Goal: Information Seeking & Learning: Learn about a topic

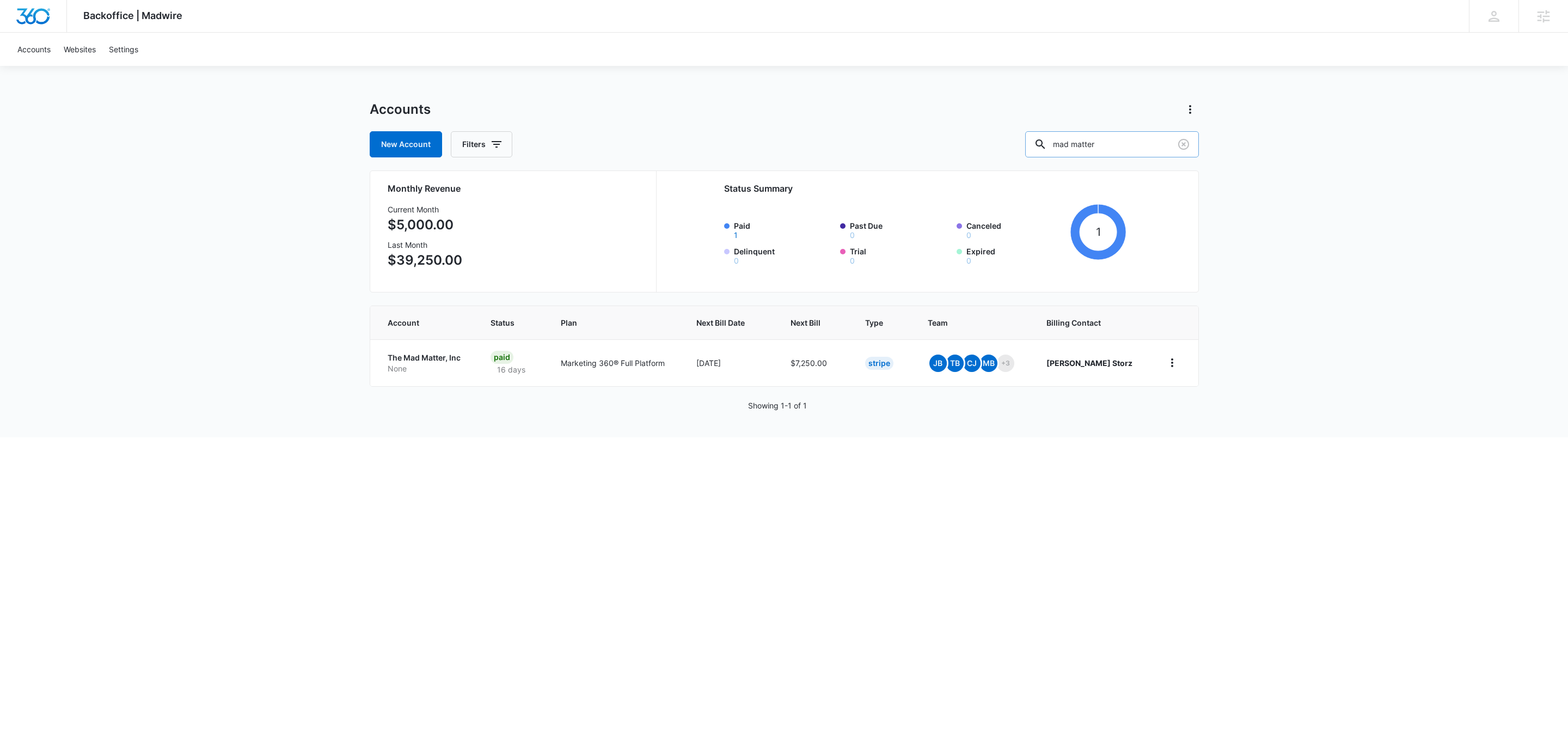
click at [1114, 154] on input "mad matter" at bounding box center [1111, 144] width 173 height 26
type input "neal"
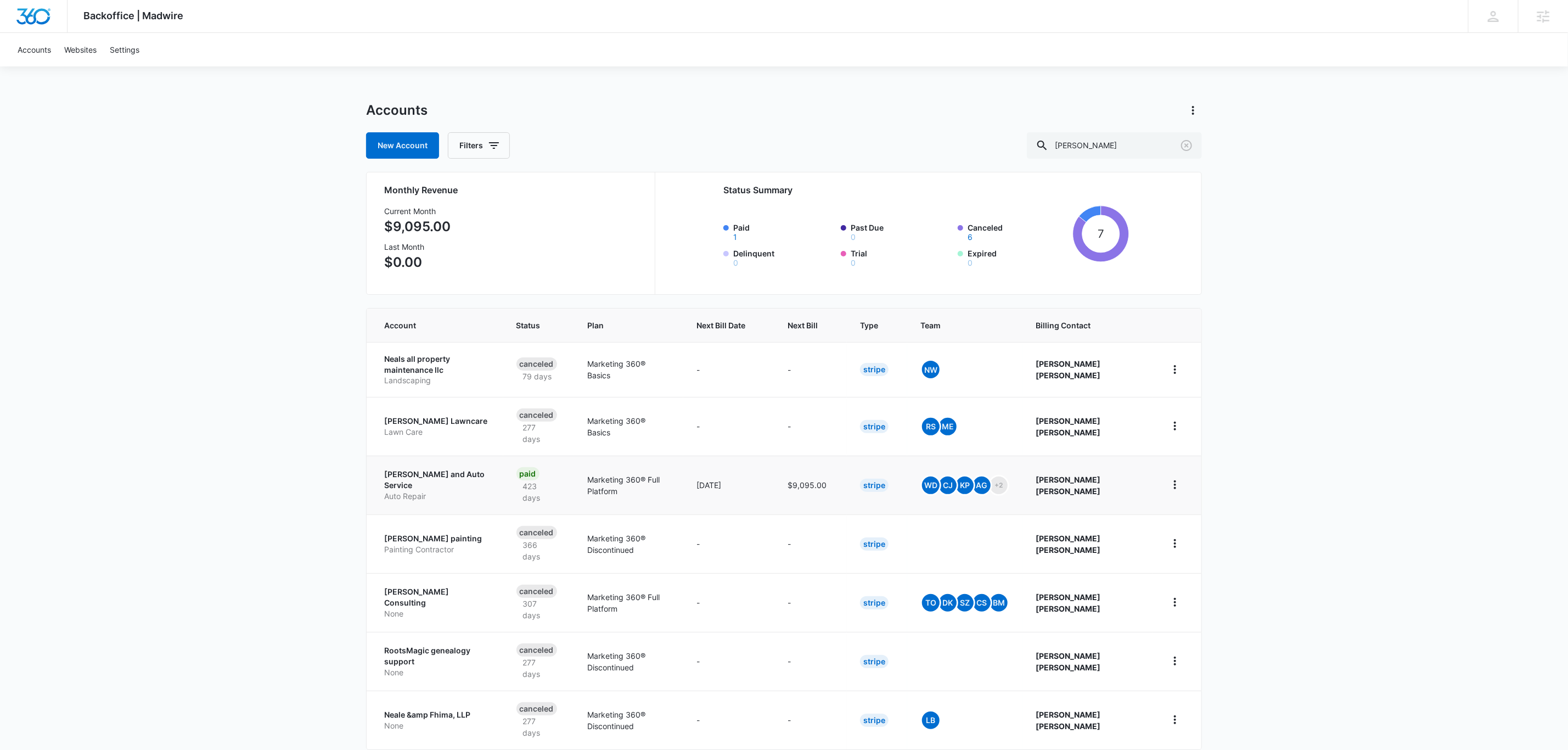
click at [466, 479] on p "Neal Tire and Auto Service" at bounding box center [437, 479] width 106 height 21
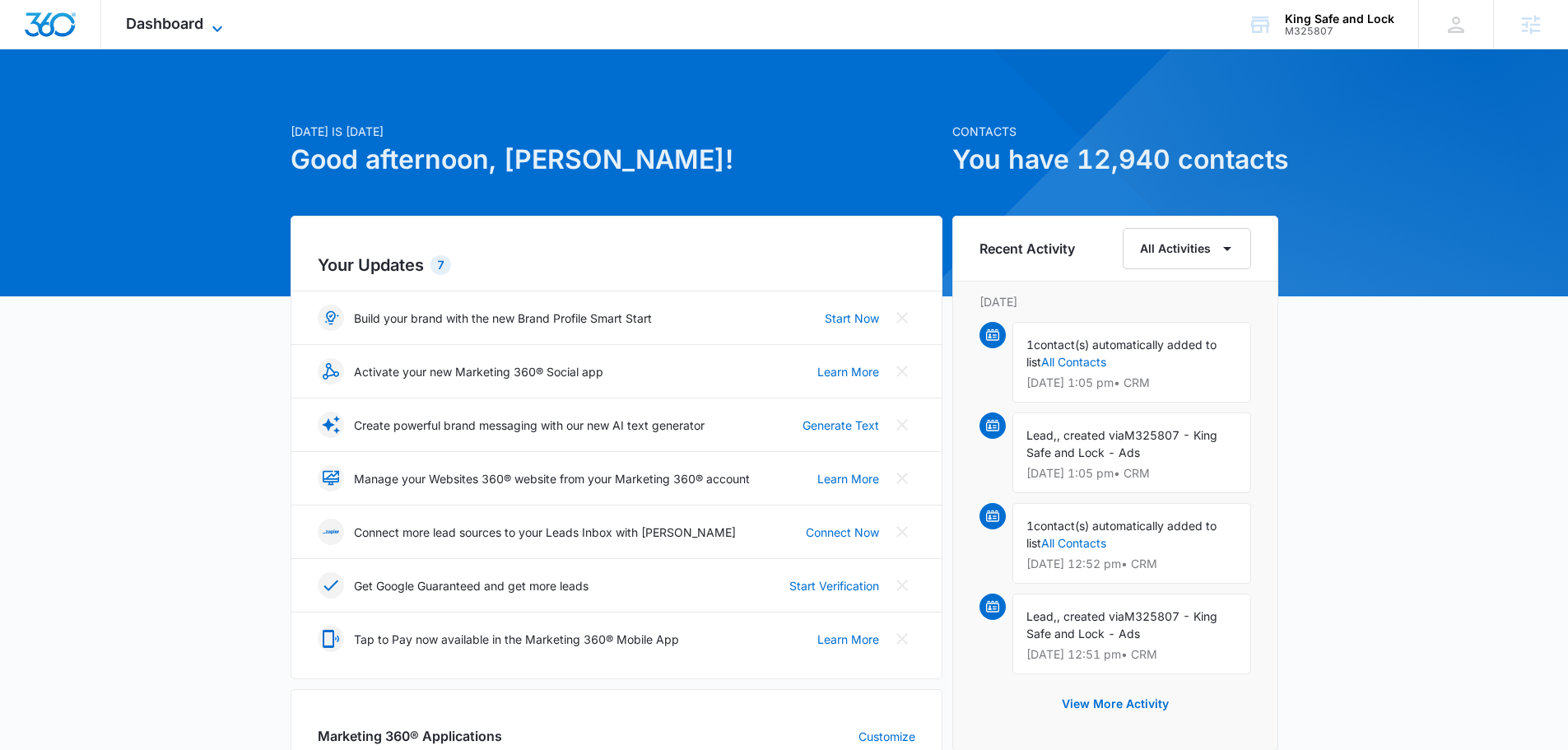
click at [199, 31] on span "Dashboard" at bounding box center [165, 23] width 77 height 17
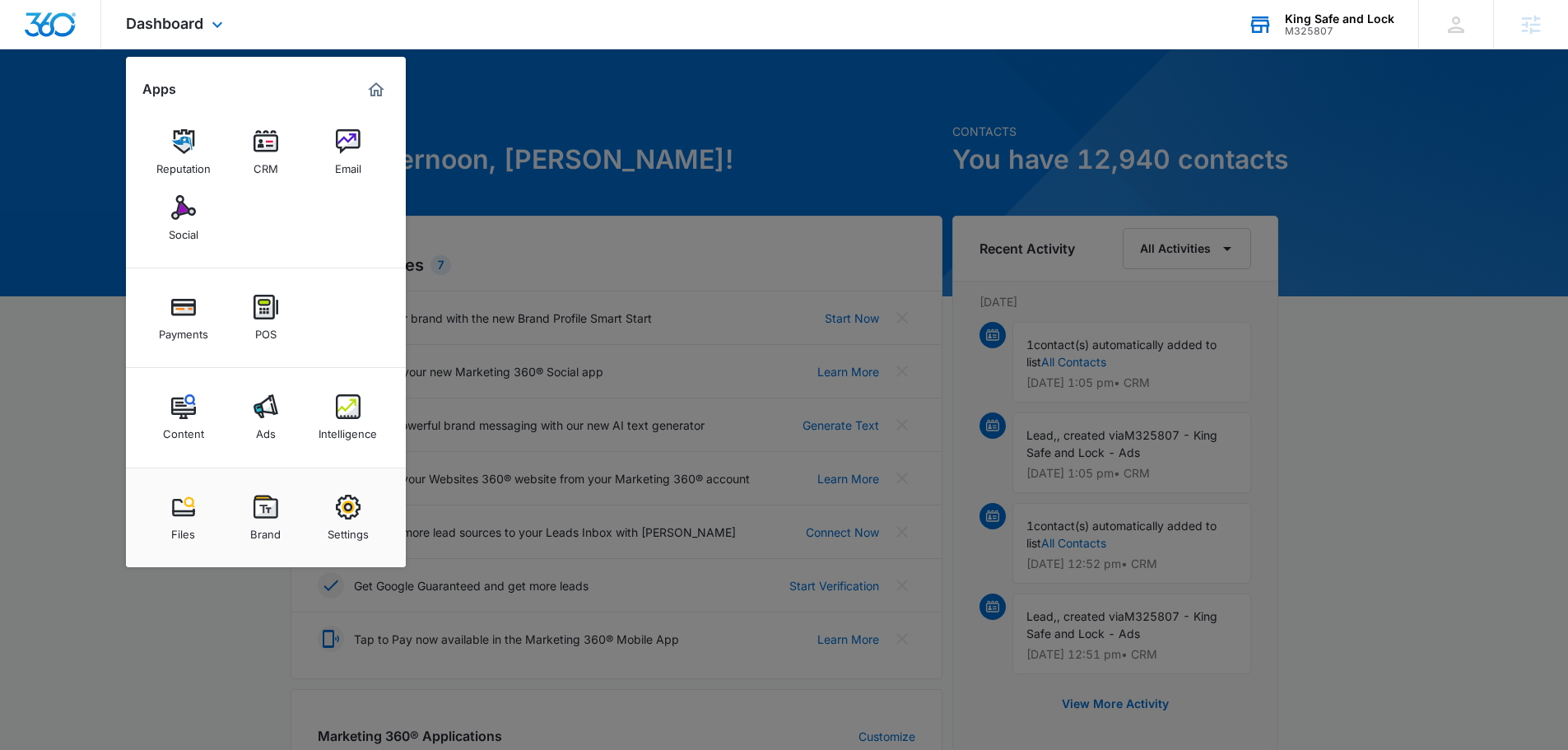
click at [1236, 27] on div "King Safe and Lock M325807 Your Accounts View All" at bounding box center [1320, 24] width 195 height 49
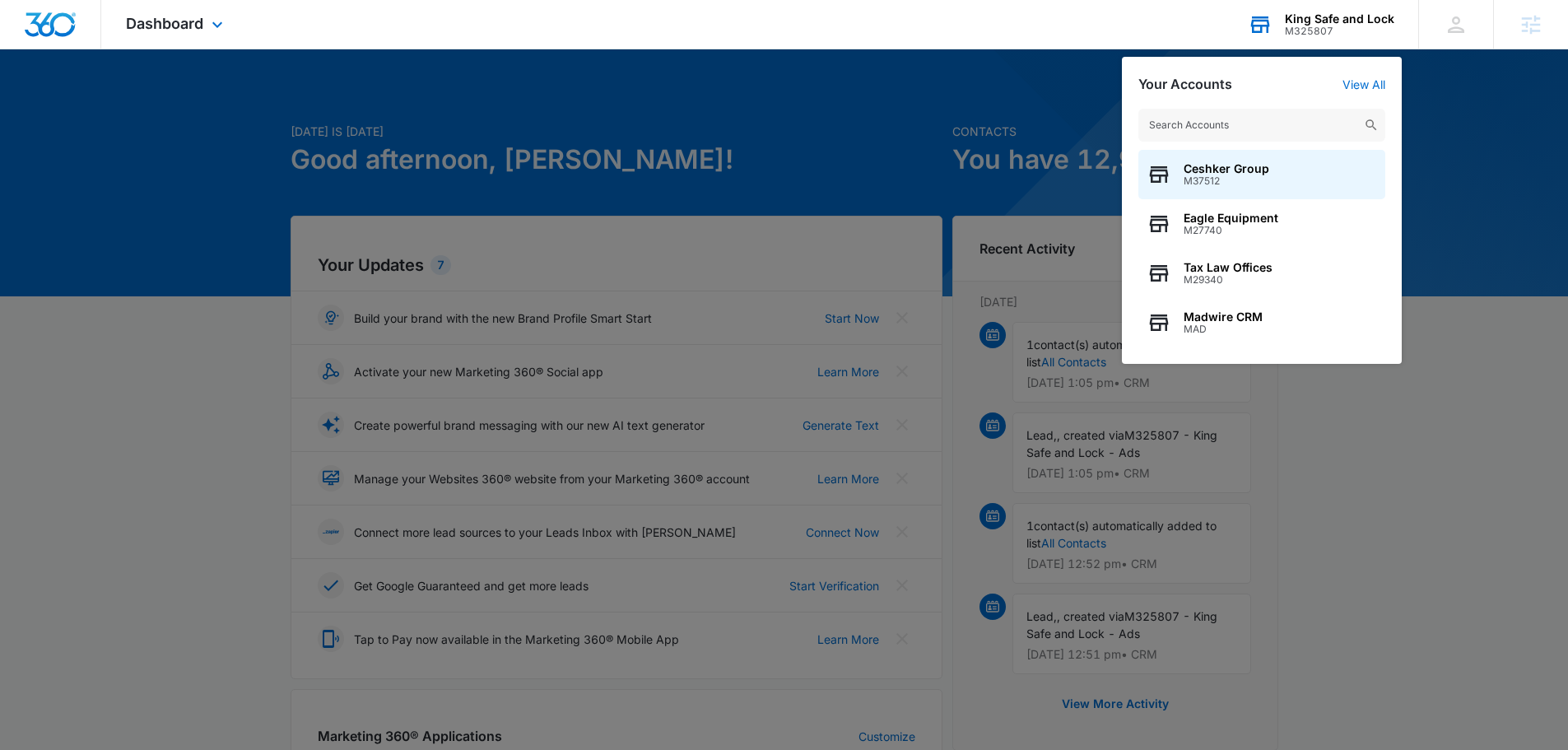
click at [1285, 29] on div "King Safe and Lock M325807 Your Accounts View All Ceshker Group M37512 Eagle Eq…" at bounding box center [1320, 24] width 195 height 49
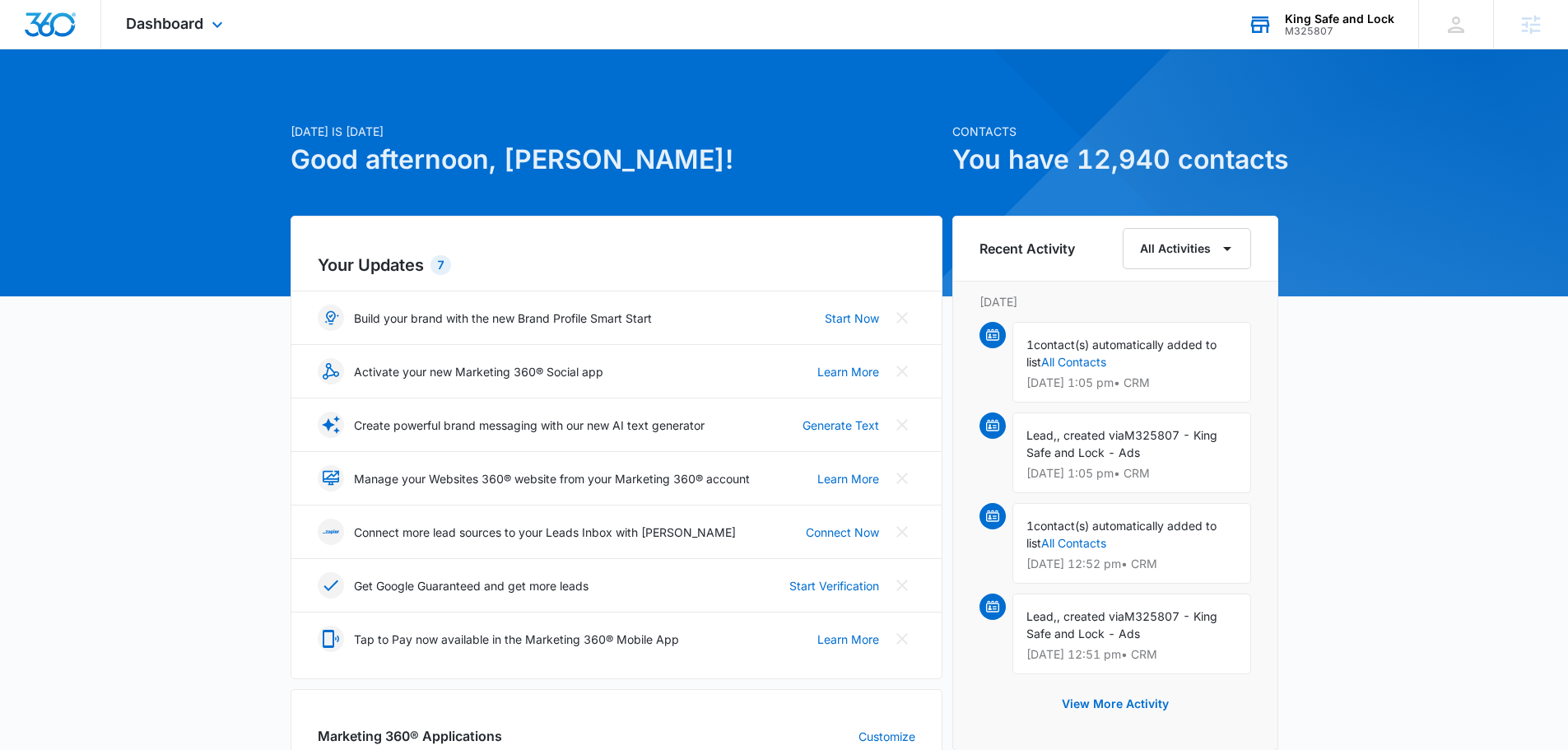
click at [1283, 35] on div "King Safe and Lock M325807 Your Accounts View All" at bounding box center [1320, 24] width 195 height 49
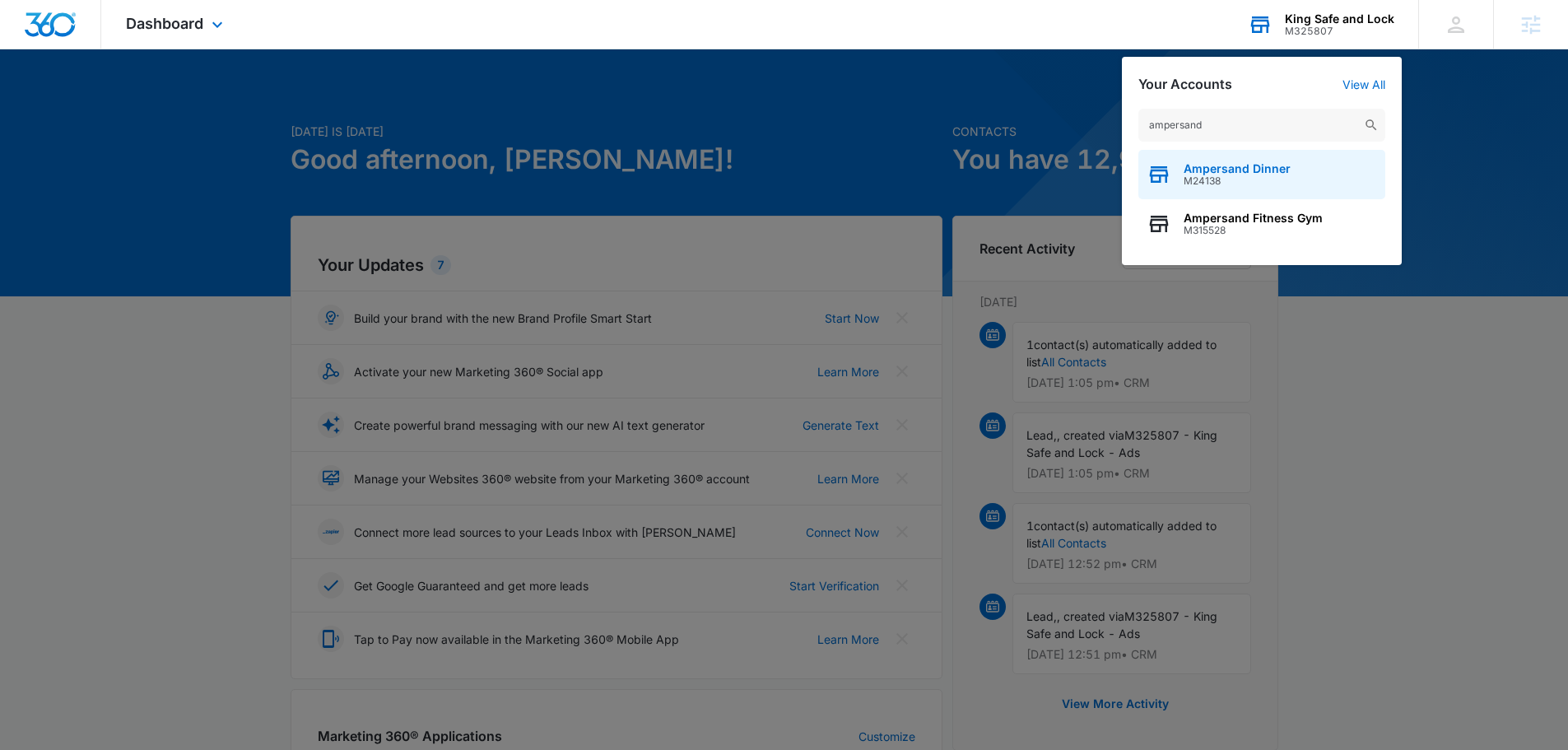
type input "ampersand"
click at [1237, 167] on span "Ampersand Dinner" at bounding box center [1237, 168] width 107 height 13
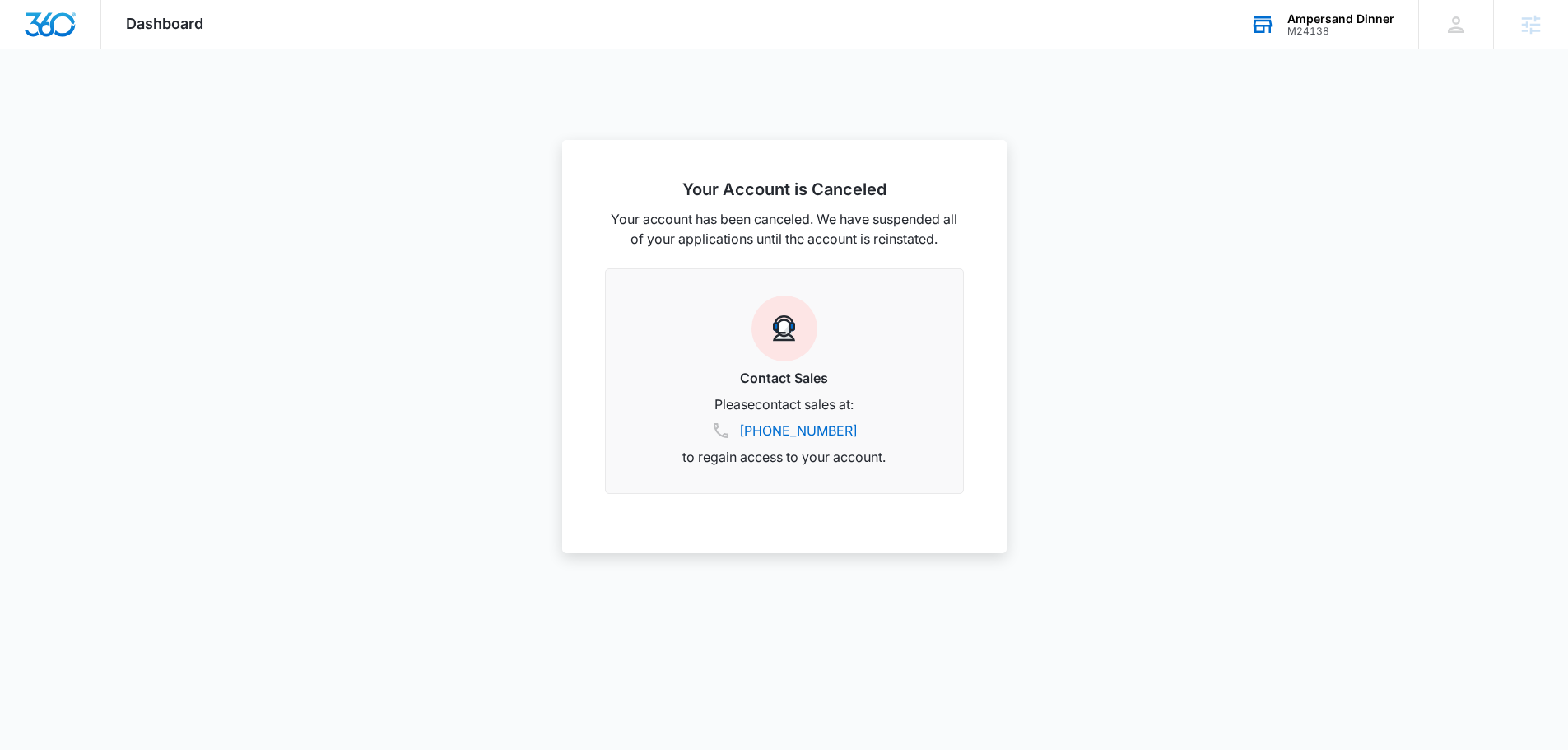
click at [1335, 29] on div "M24138" at bounding box center [1341, 31] width 107 height 12
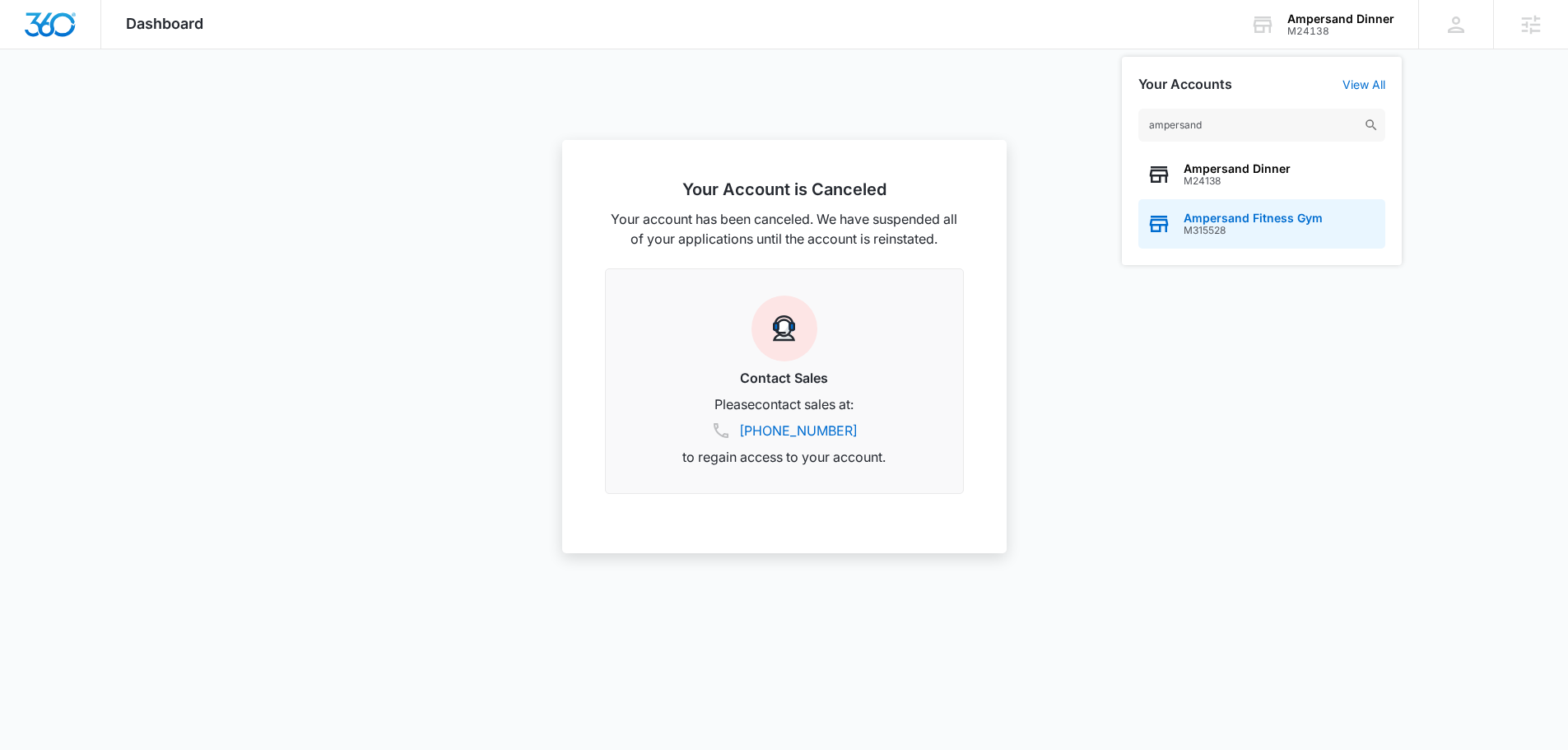
type input "ampersand"
click at [1273, 223] on span "Ampersand Fitness Gym" at bounding box center [1252, 218] width 139 height 13
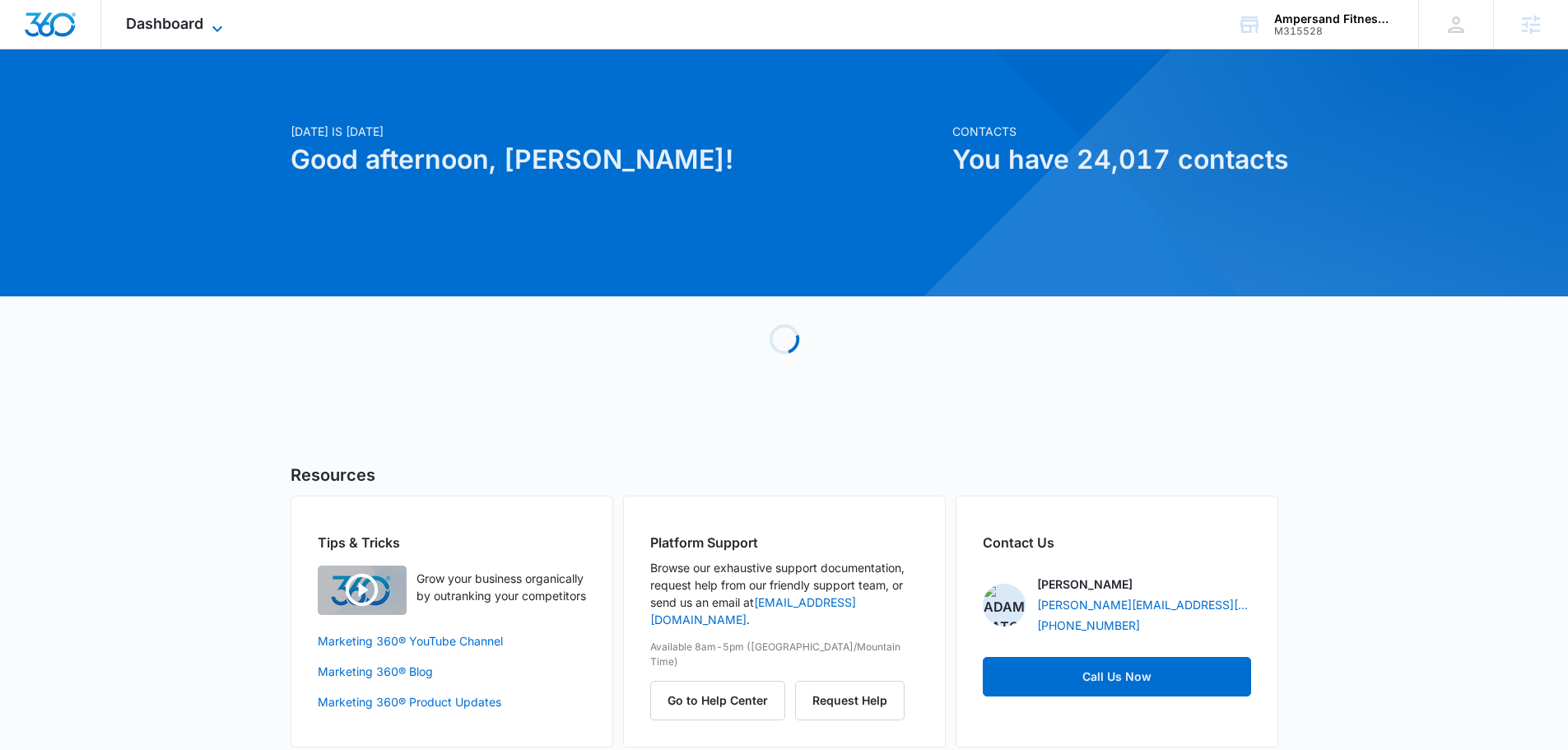
click at [194, 19] on span "Dashboard" at bounding box center [165, 23] width 77 height 17
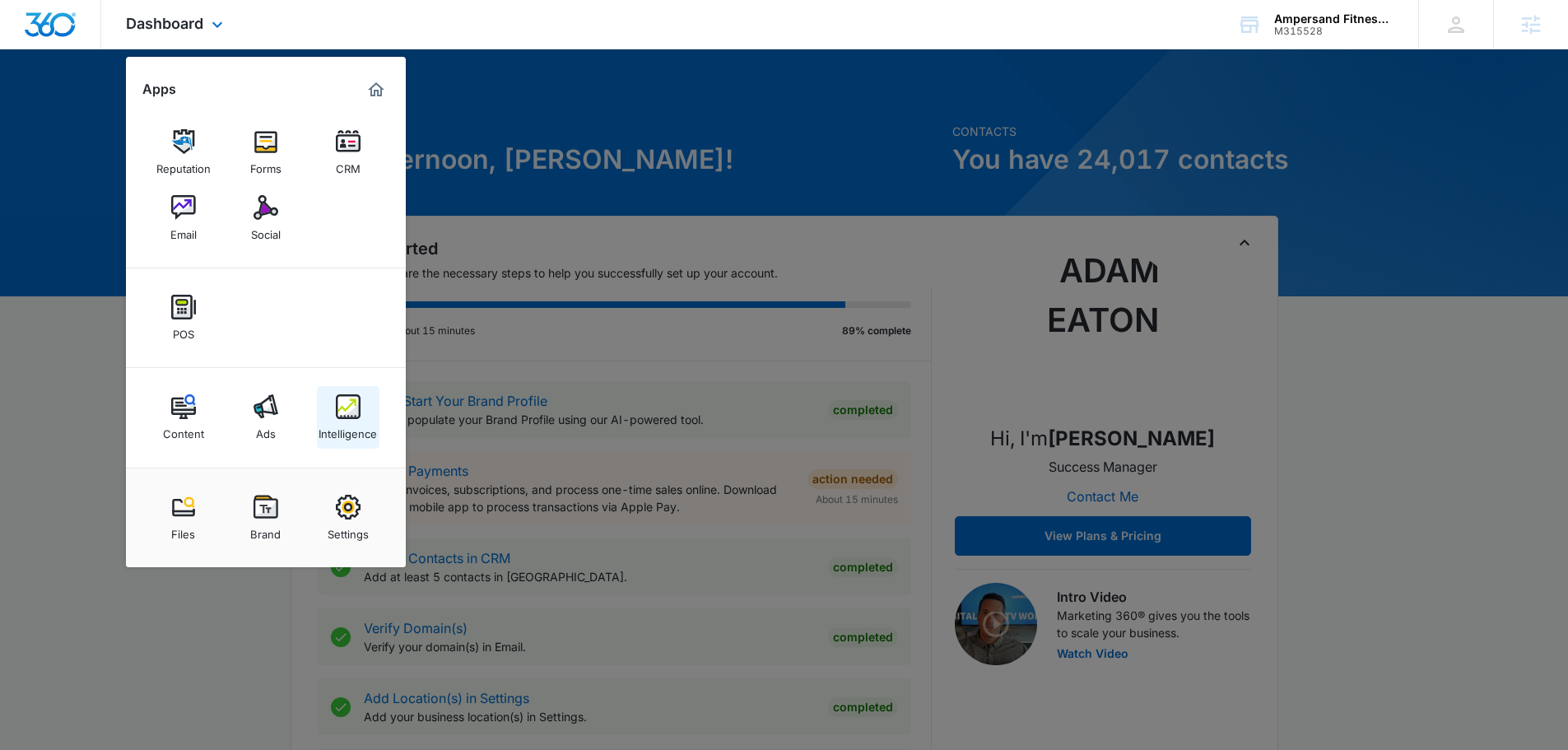
click at [363, 429] on div "Intelligence" at bounding box center [348, 429] width 59 height 21
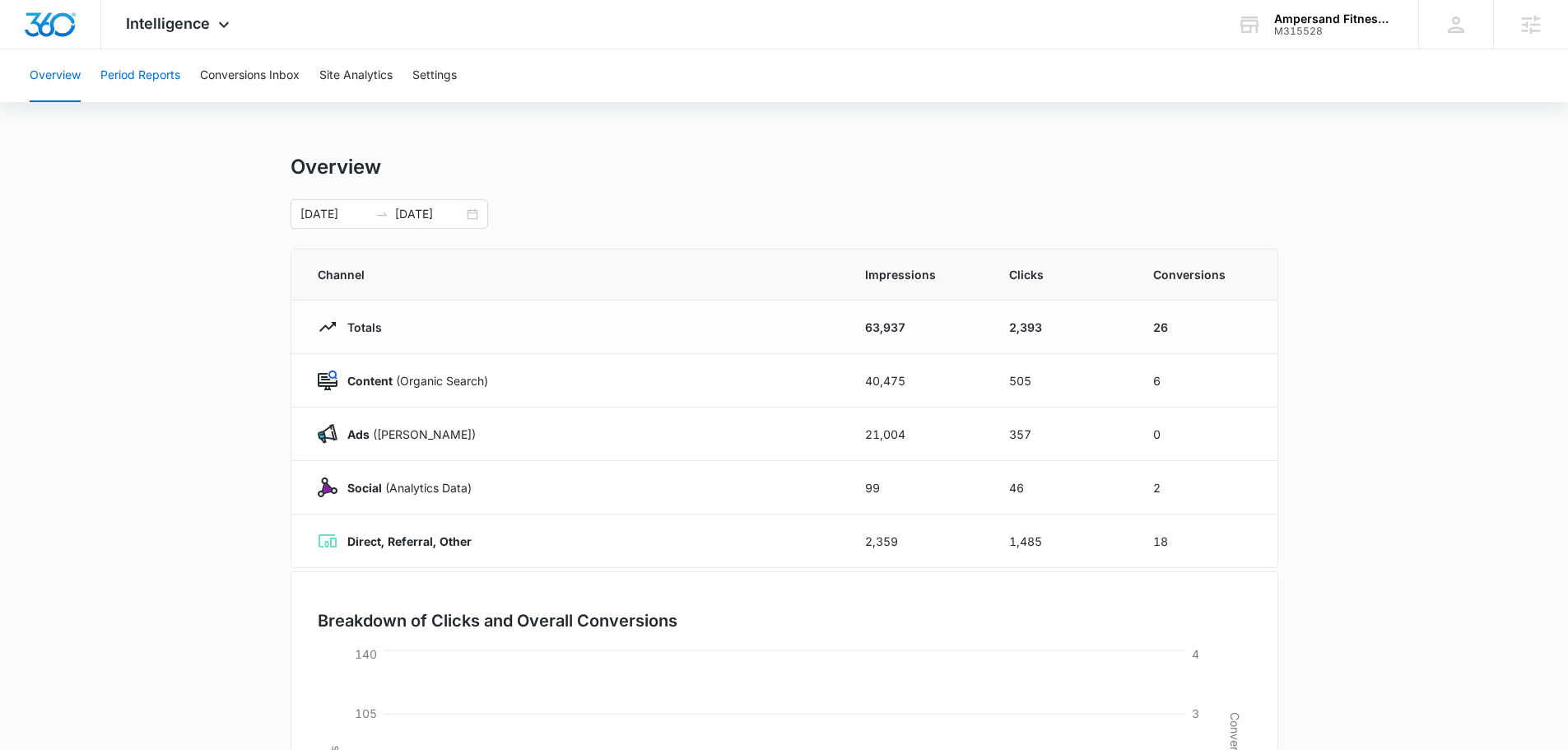
click at [121, 80] on button "Period Reports" at bounding box center [140, 75] width 80 height 52
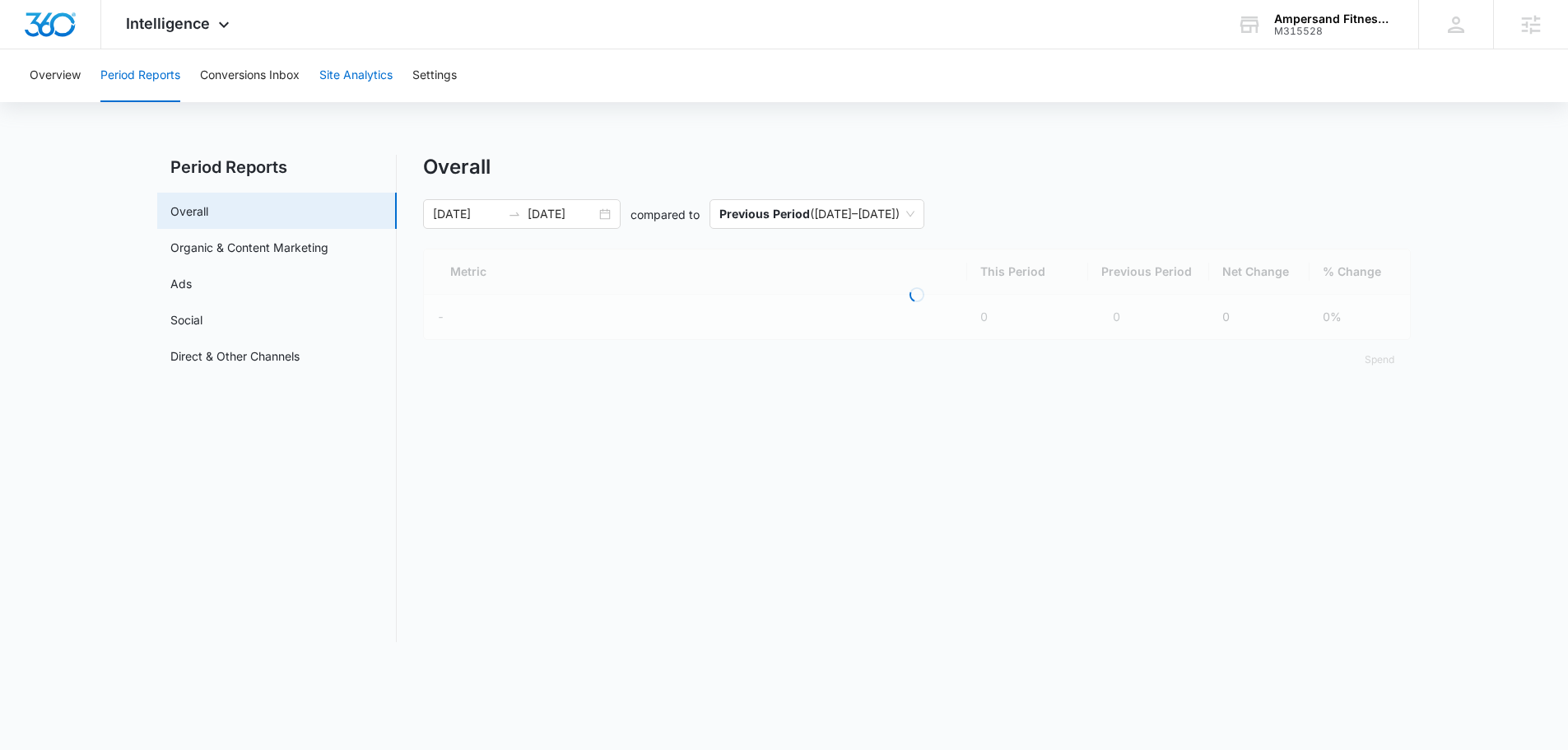
click at [357, 63] on button "Site Analytics" at bounding box center [356, 75] width 74 height 52
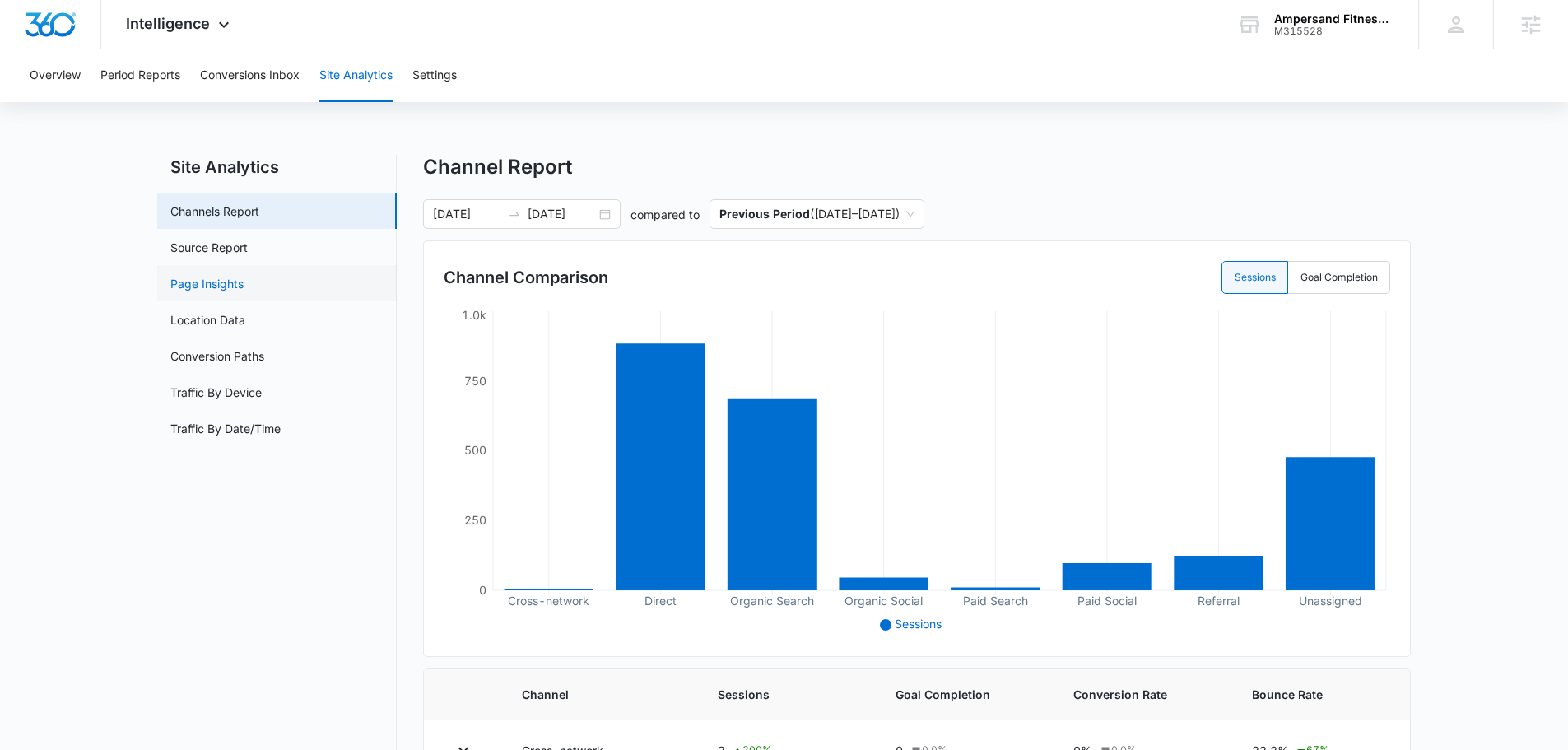
click at [244, 280] on link "Page Insights" at bounding box center [207, 283] width 74 height 17
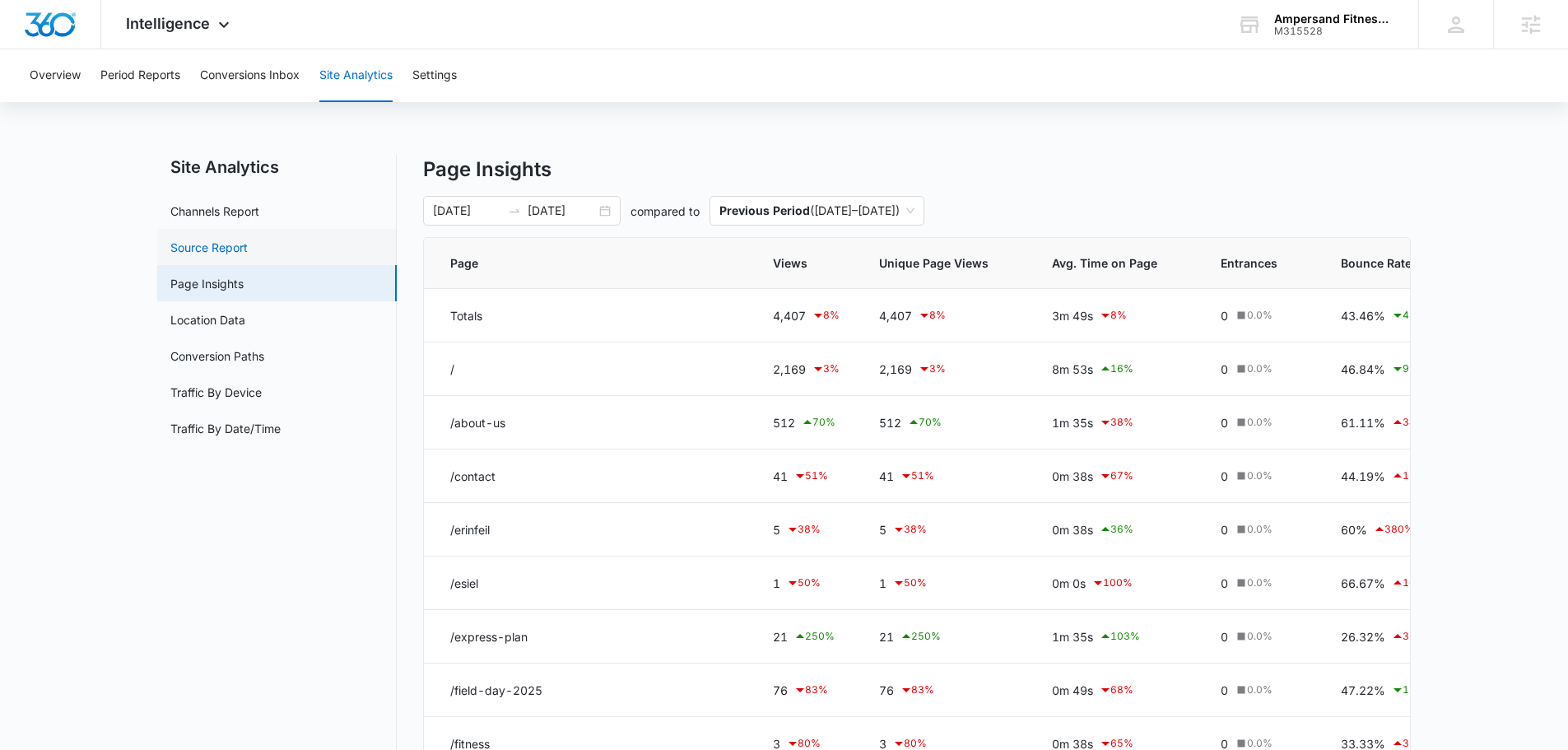
click at [223, 250] on link "Source Report" at bounding box center [209, 247] width 77 height 17
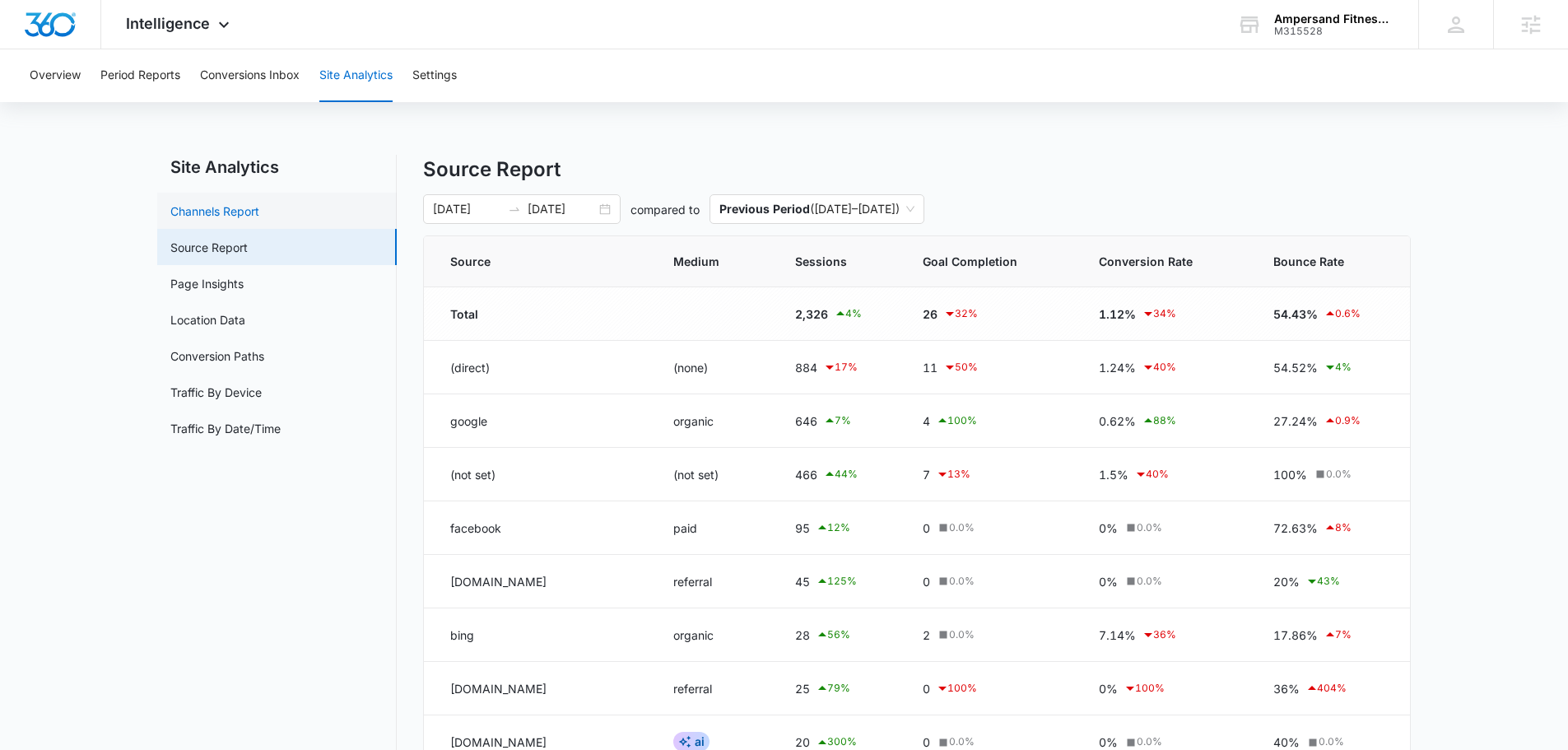
click at [237, 213] on link "Channels Report" at bounding box center [214, 211] width 89 height 17
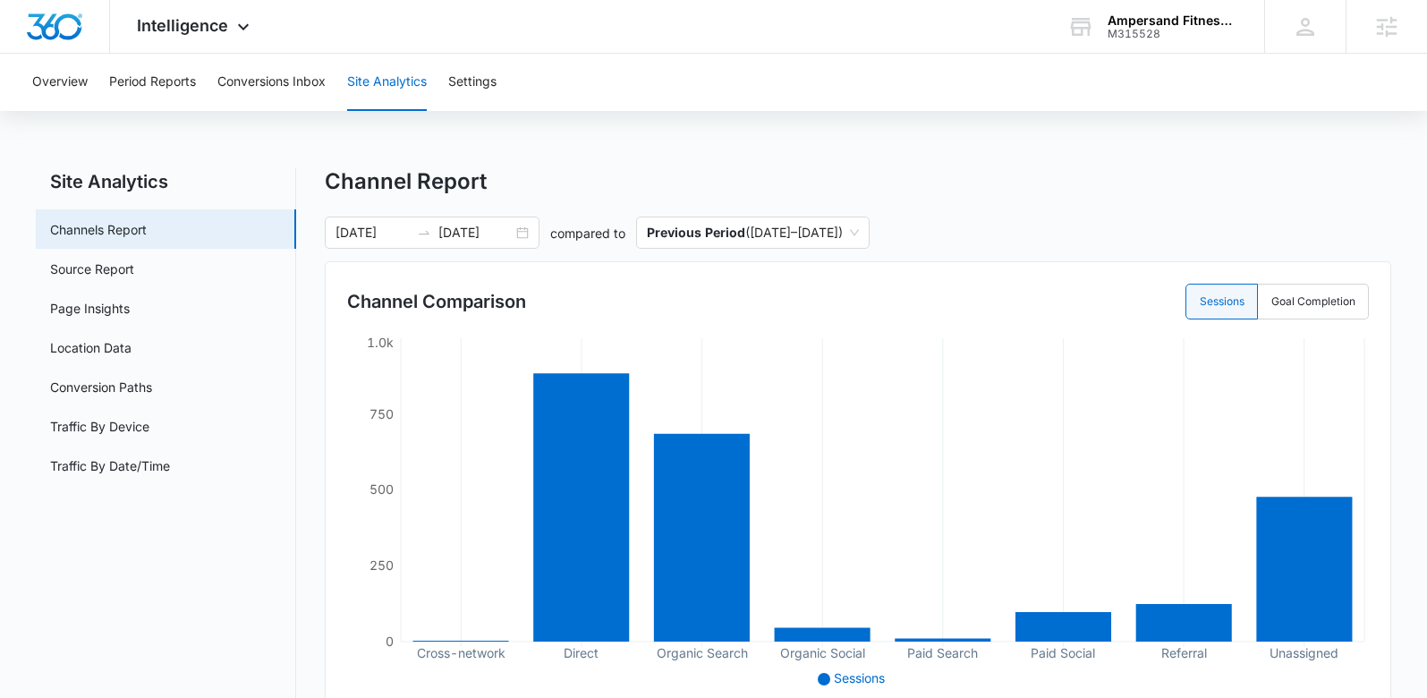
click at [1165, 73] on div "Overview Period Reports Conversions Inbox Site Analytics Settings" at bounding box center [713, 82] width 1384 height 57
click at [1164, 29] on div "M315528" at bounding box center [1172, 34] width 131 height 13
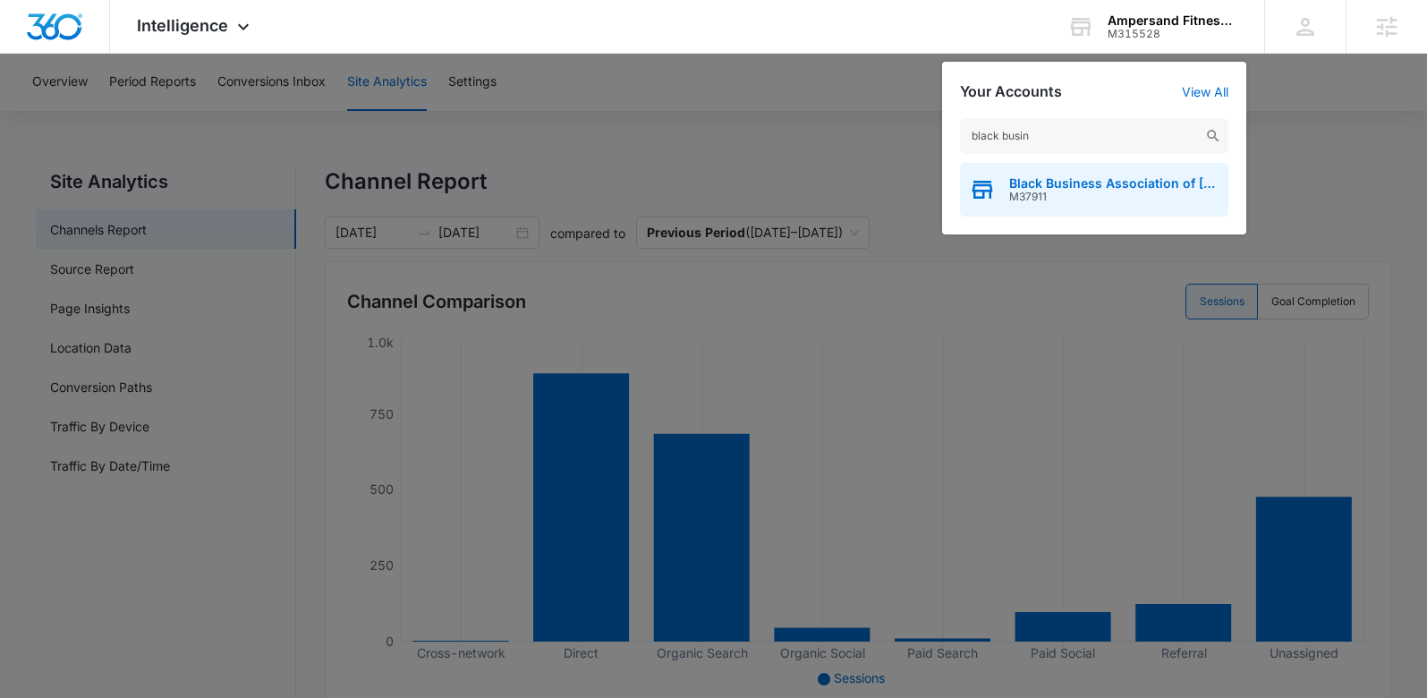
type input "black busin"
click at [1138, 189] on span "Black Business Association of Memphis" at bounding box center [1114, 183] width 210 height 14
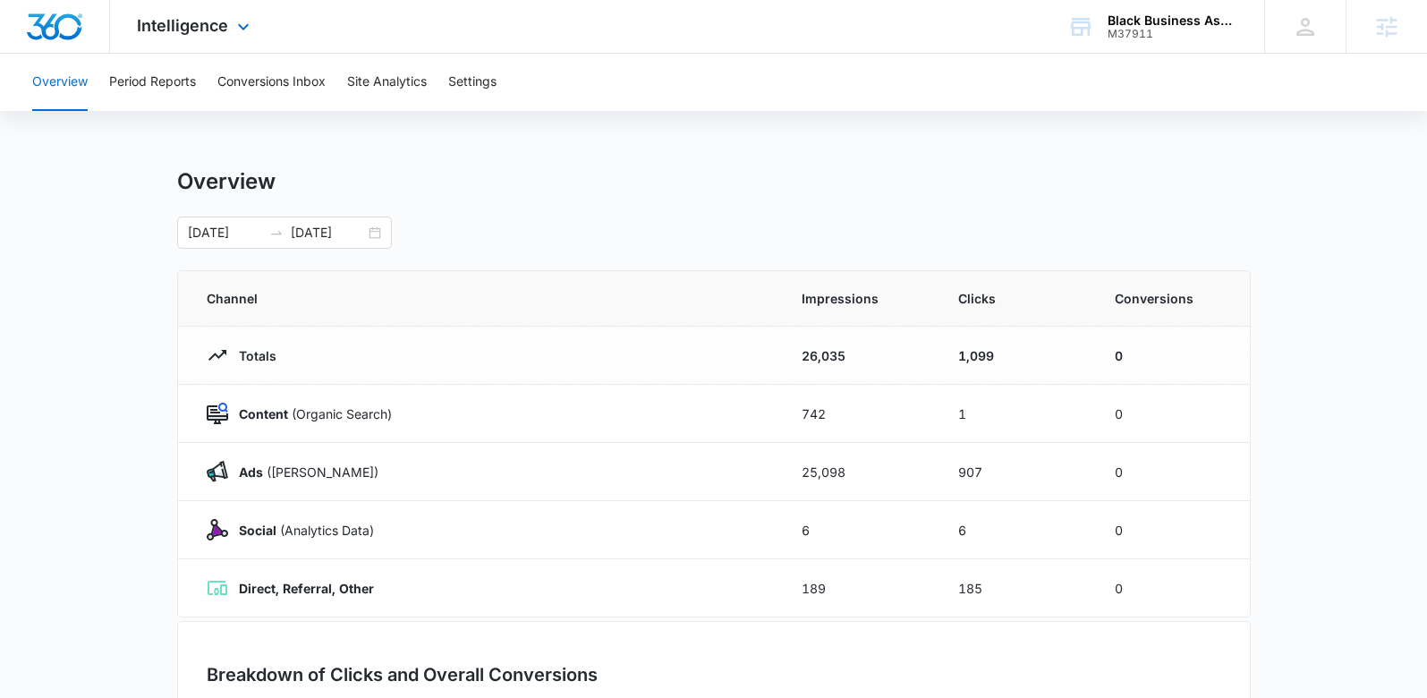
click at [228, 28] on div "Intelligence Apps Reputation Websites Forms CRM Email Social Shop Payments POS …" at bounding box center [195, 26] width 171 height 53
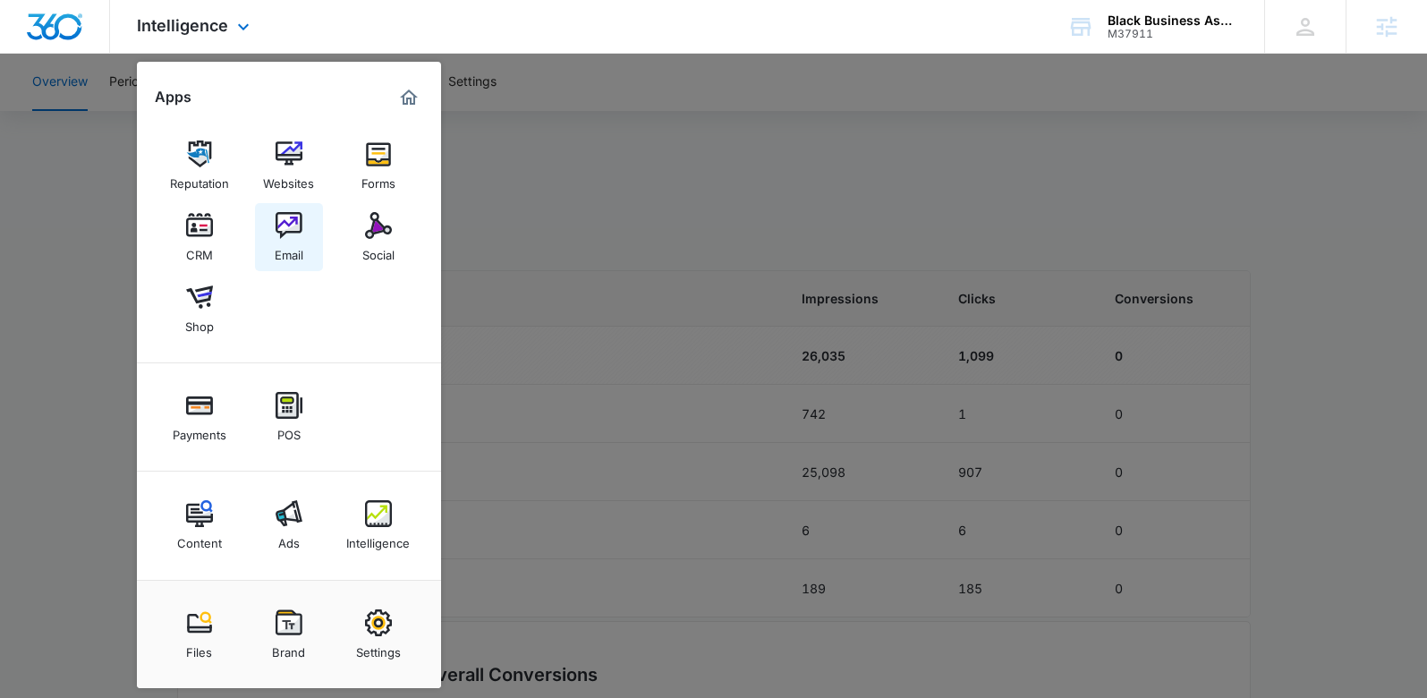
click at [282, 225] on img at bounding box center [288, 225] width 27 height 27
